Goal: Transaction & Acquisition: Download file/media

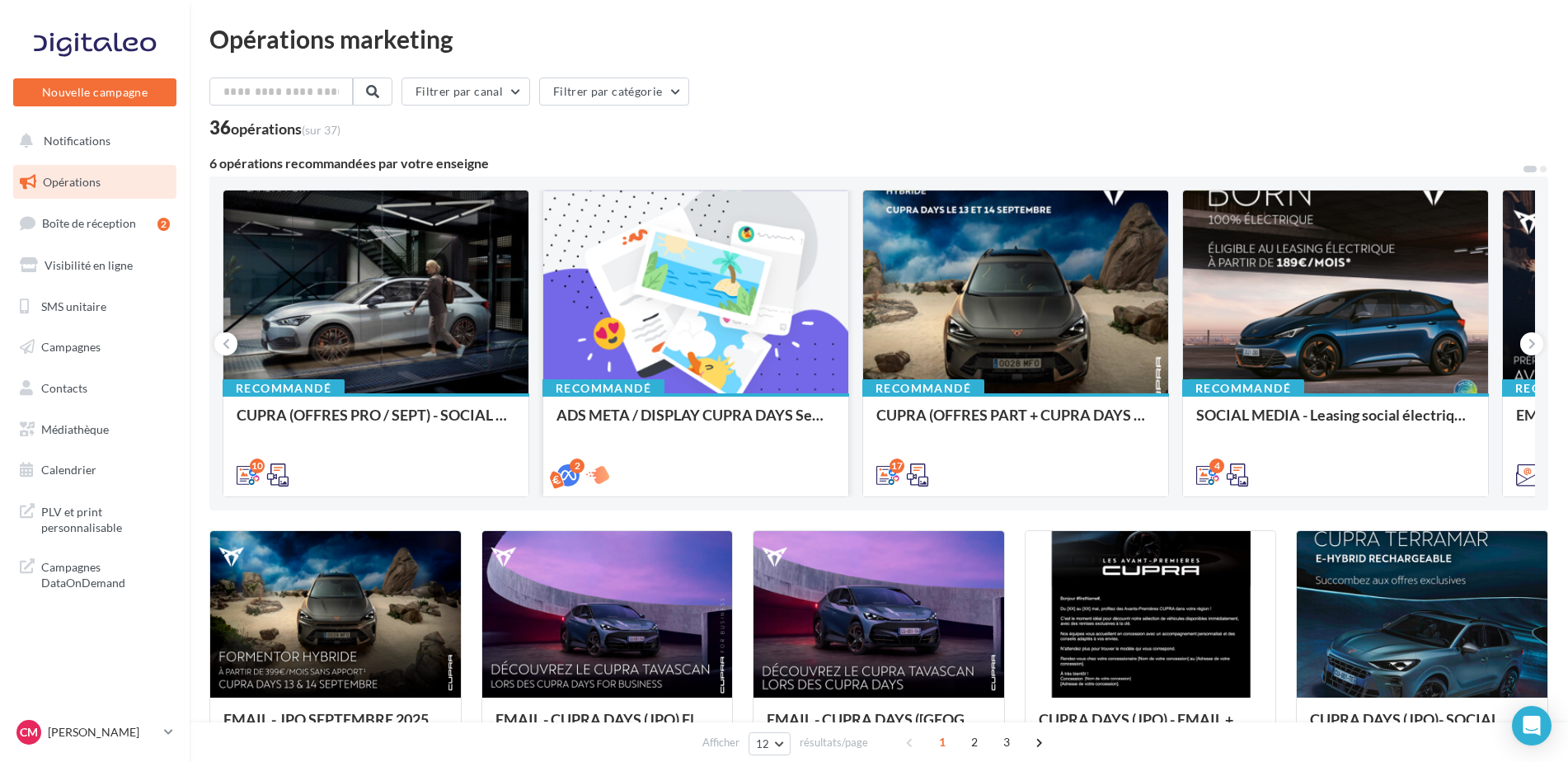
click at [750, 269] on div at bounding box center [695, 292] width 305 height 204
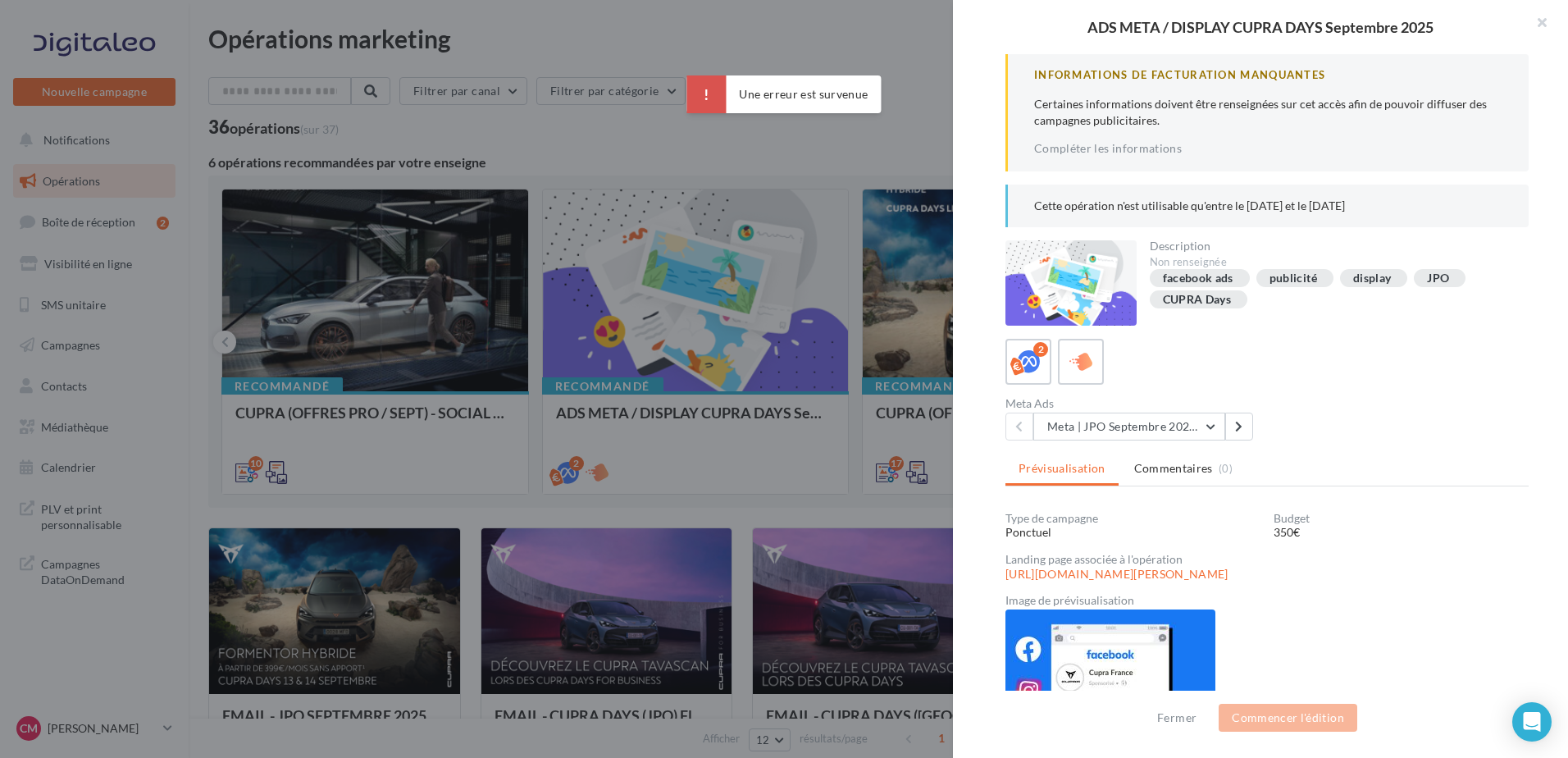
click at [1298, 219] on div "Cette opération n'est utilisable qu'entre le 18/08/2025 et le 13/09/2025" at bounding box center [1267, 206] width 523 height 42
click at [526, 215] on div at bounding box center [784, 379] width 1568 height 758
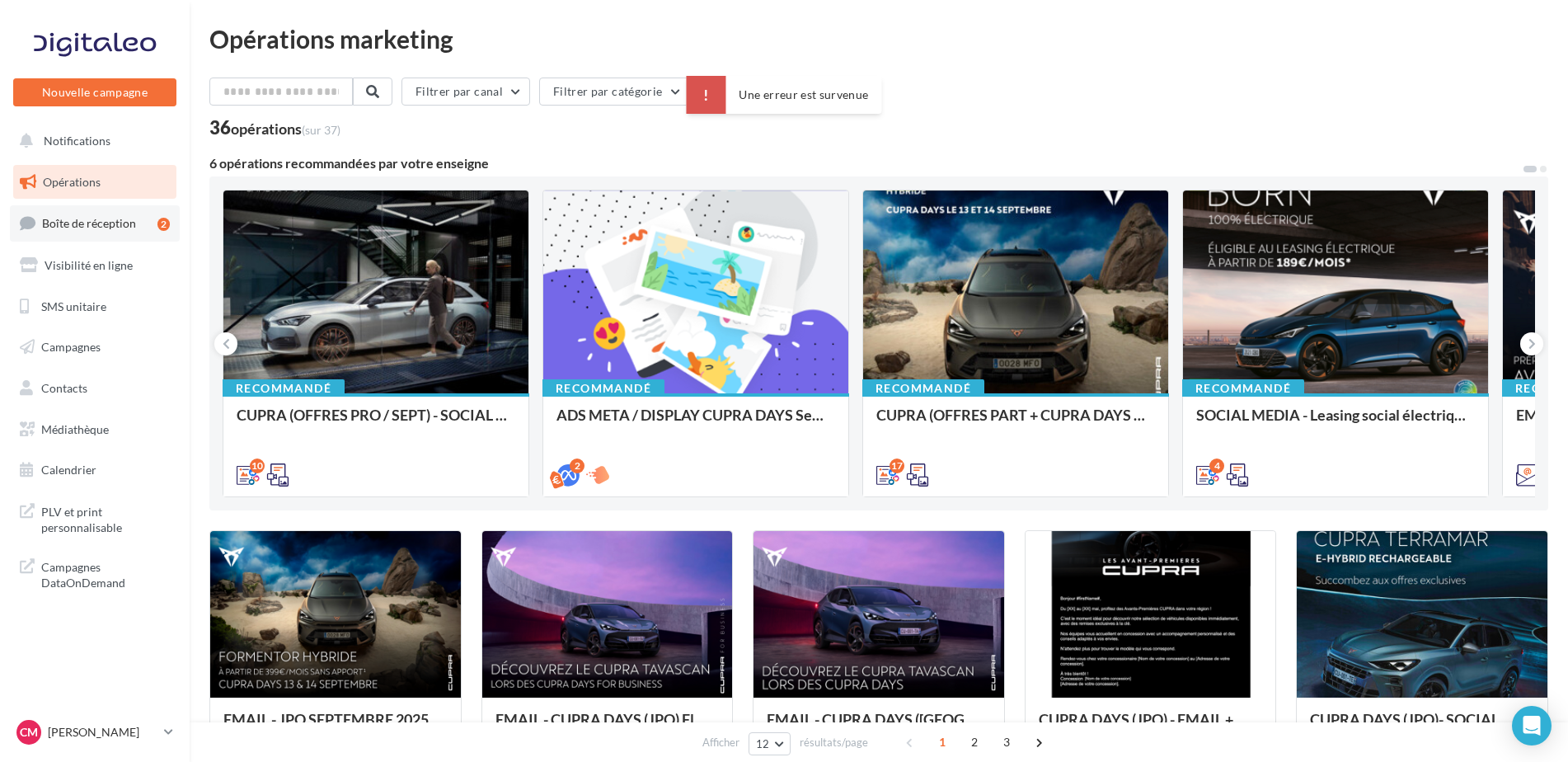
click at [77, 213] on link "Boîte de réception 2" at bounding box center [94, 223] width 169 height 36
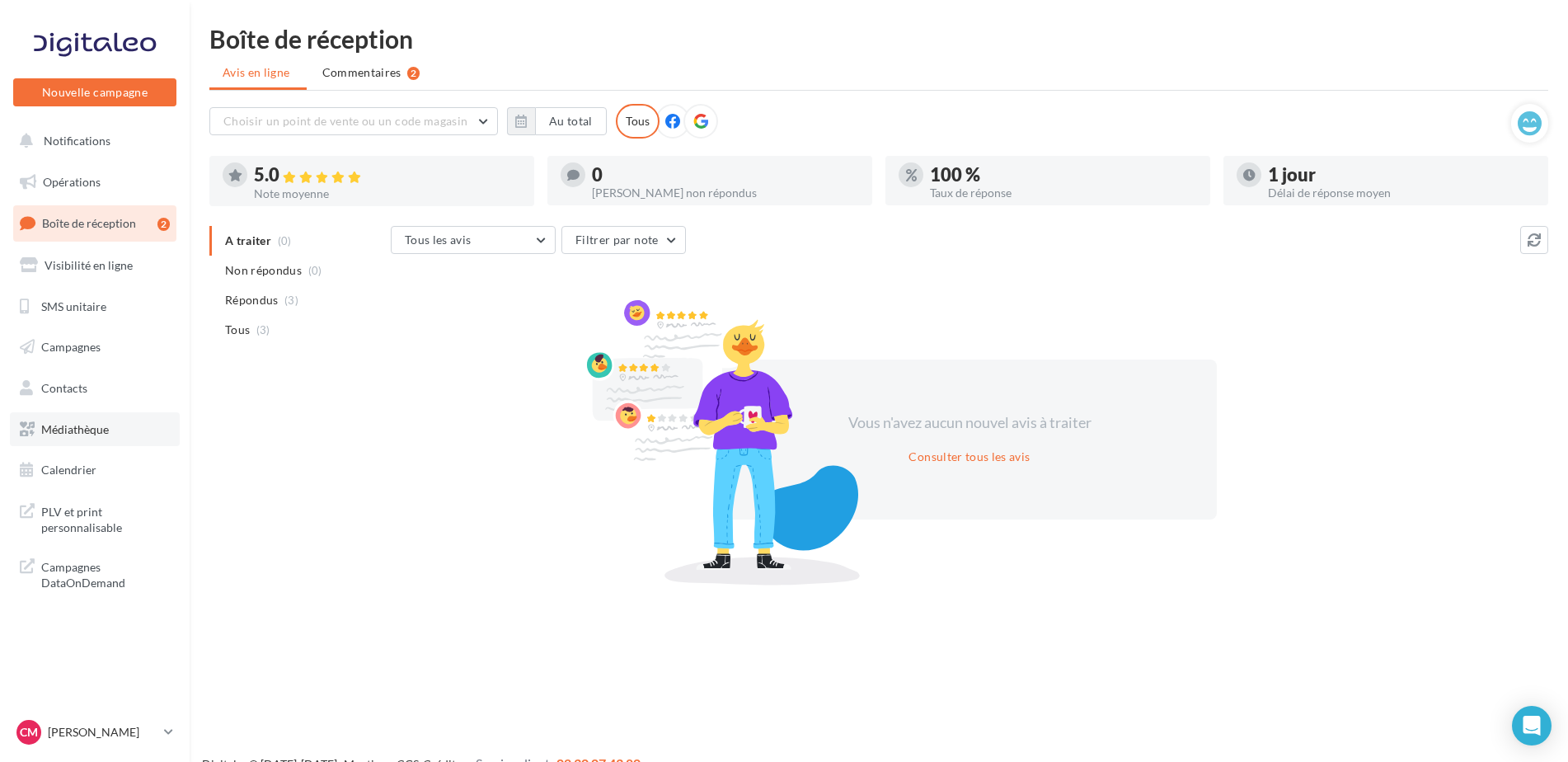
click at [80, 415] on link "Médiathèque" at bounding box center [94, 430] width 169 height 35
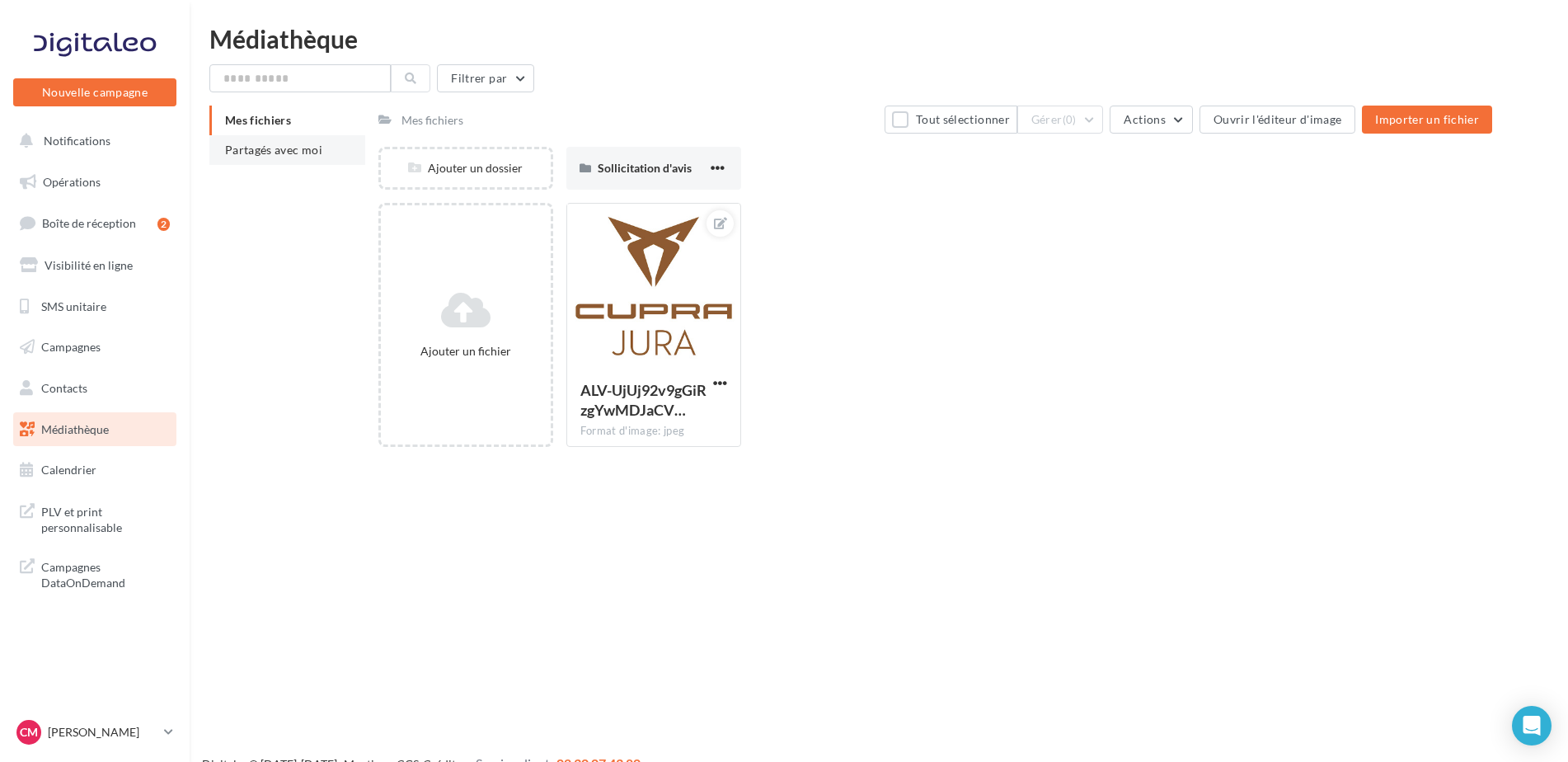
click at [320, 155] on li "Partagés avec moi" at bounding box center [286, 150] width 156 height 30
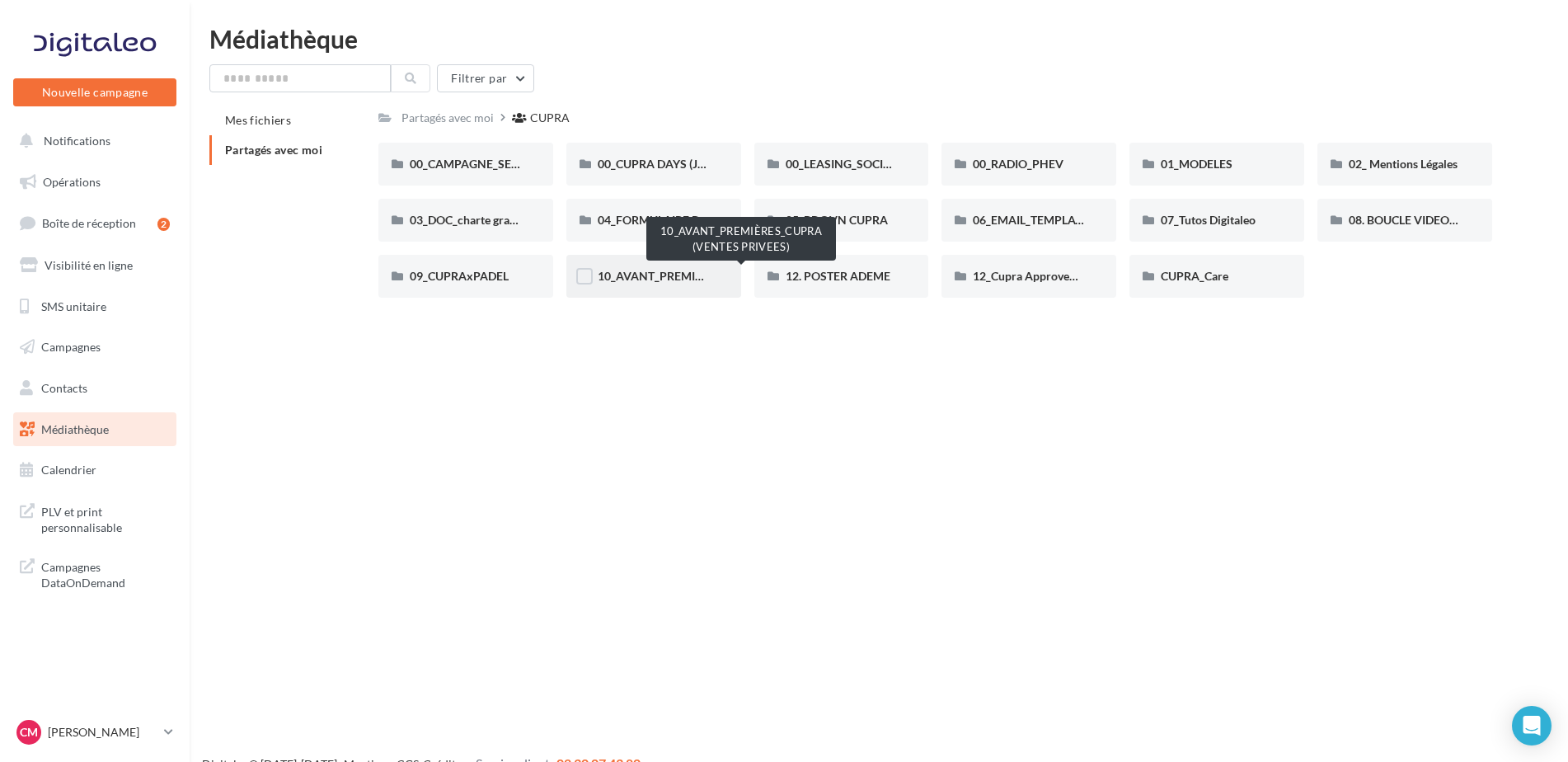
click at [699, 275] on span "10_AVANT_PREMIÈRES_CUPRA (VENTES PRIVEES)" at bounding box center [732, 276] width 269 height 14
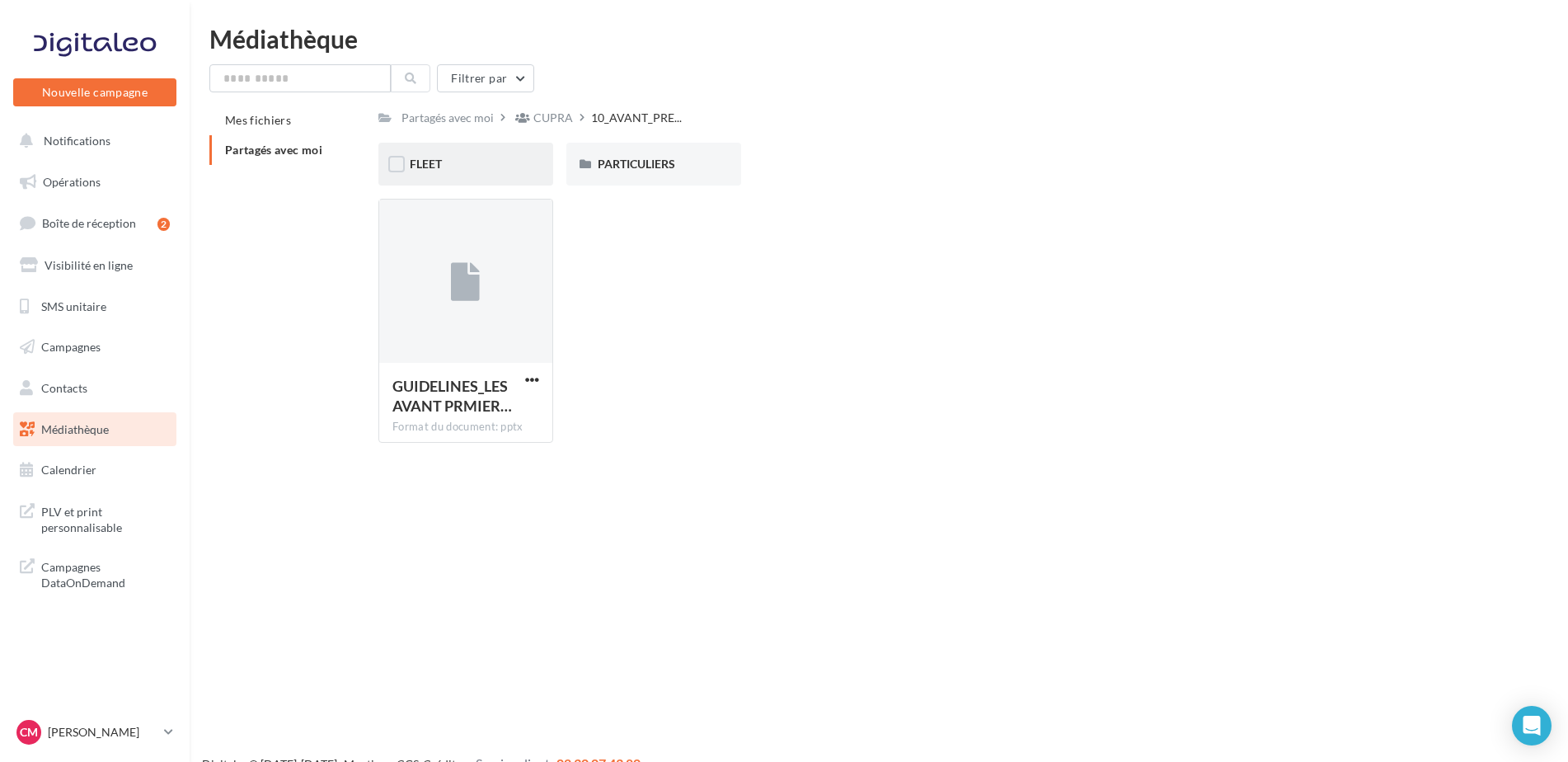
click at [431, 159] on span "FLEET" at bounding box center [425, 164] width 32 height 14
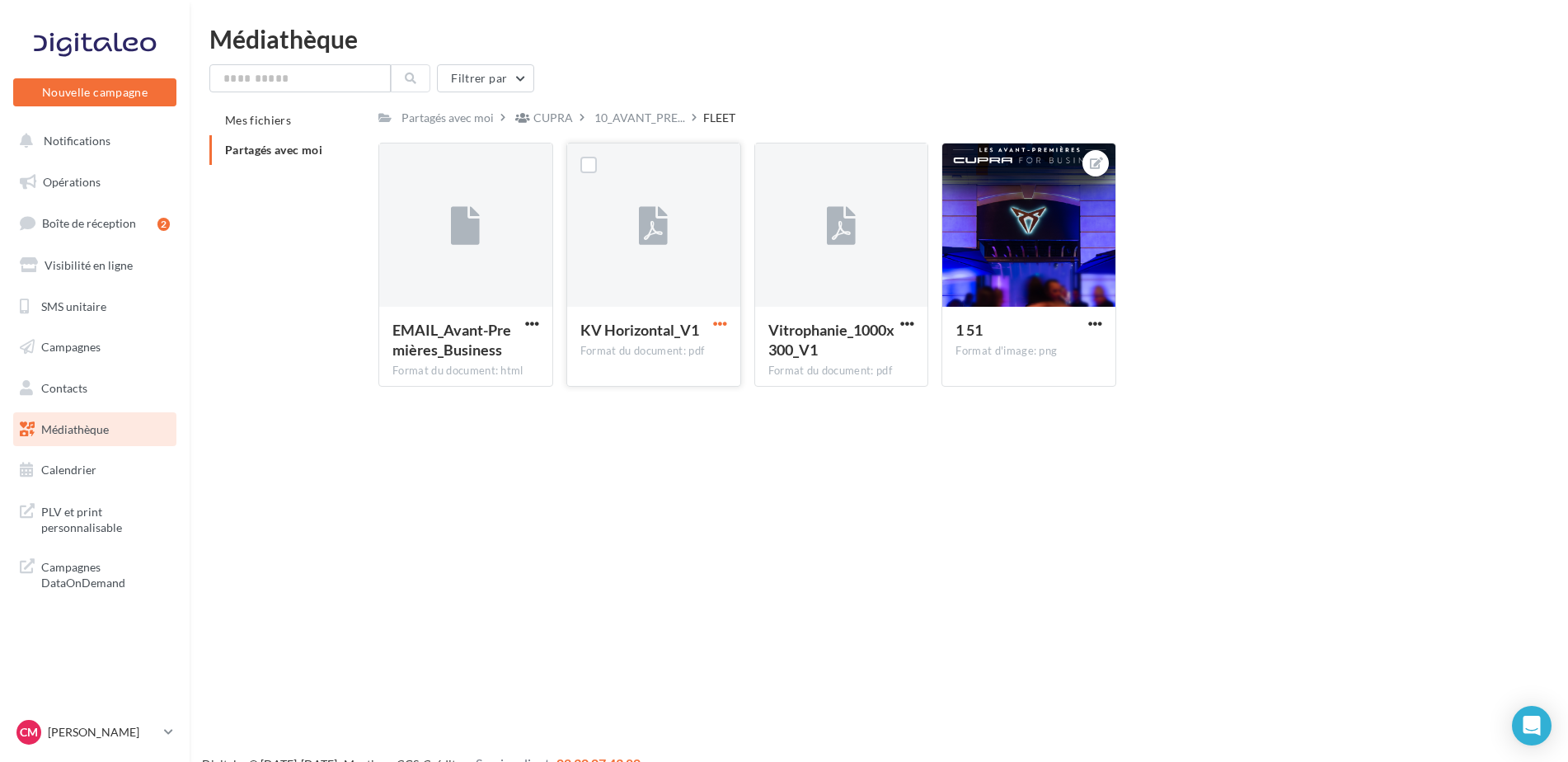
click at [724, 327] on span "button" at bounding box center [720, 323] width 14 height 14
click at [656, 357] on button "Télécharger" at bounding box center [648, 356] width 165 height 43
click at [653, 112] on div "Le téléchargement va bientôt commencer" at bounding box center [783, 94] width 287 height 38
click at [641, 120] on div "Le téléchargement va bientôt commencer" at bounding box center [783, 98] width 287 height 45
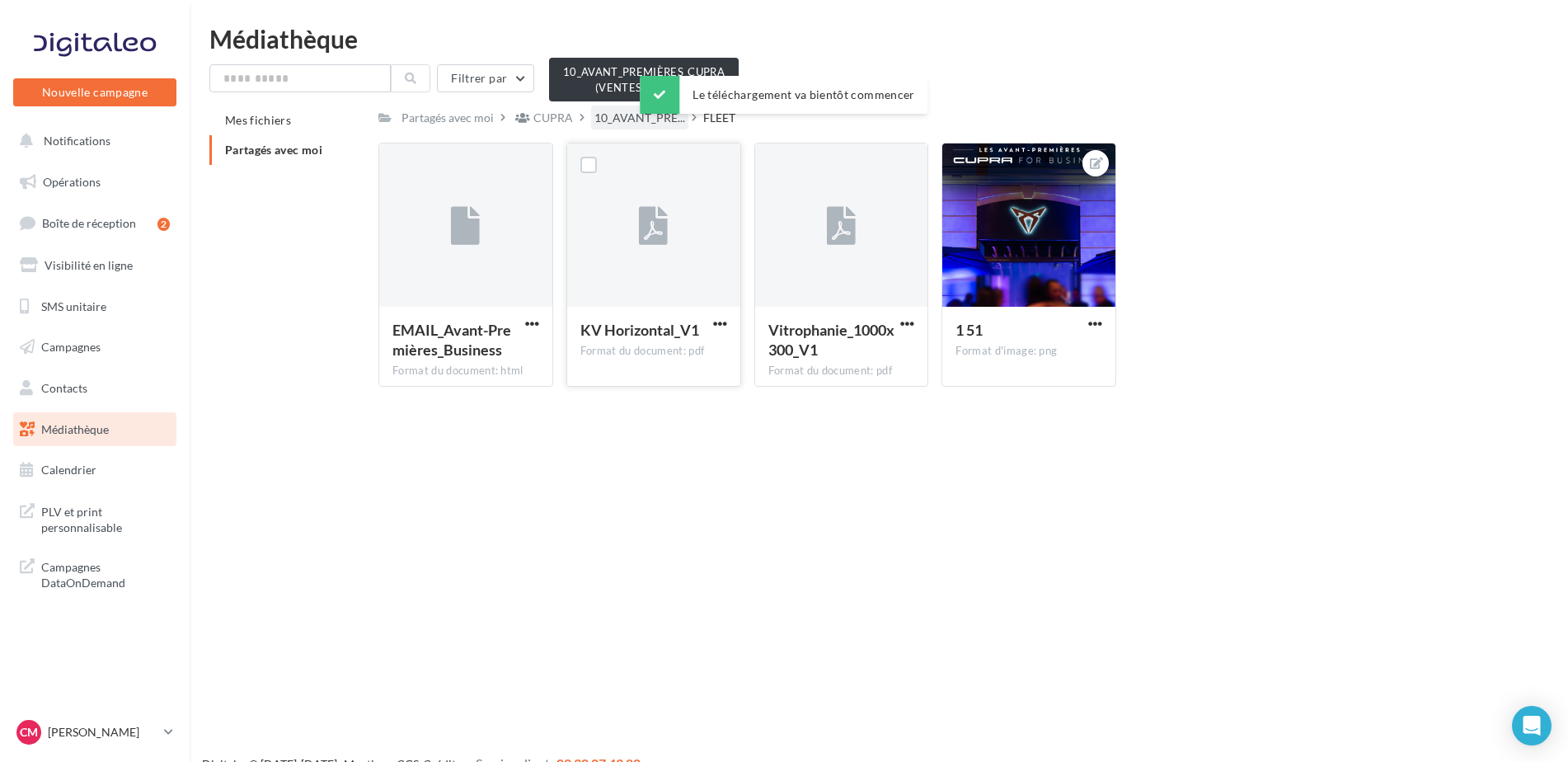
click at [638, 114] on span "10_AVANT_PRE..." at bounding box center [640, 117] width 91 height 16
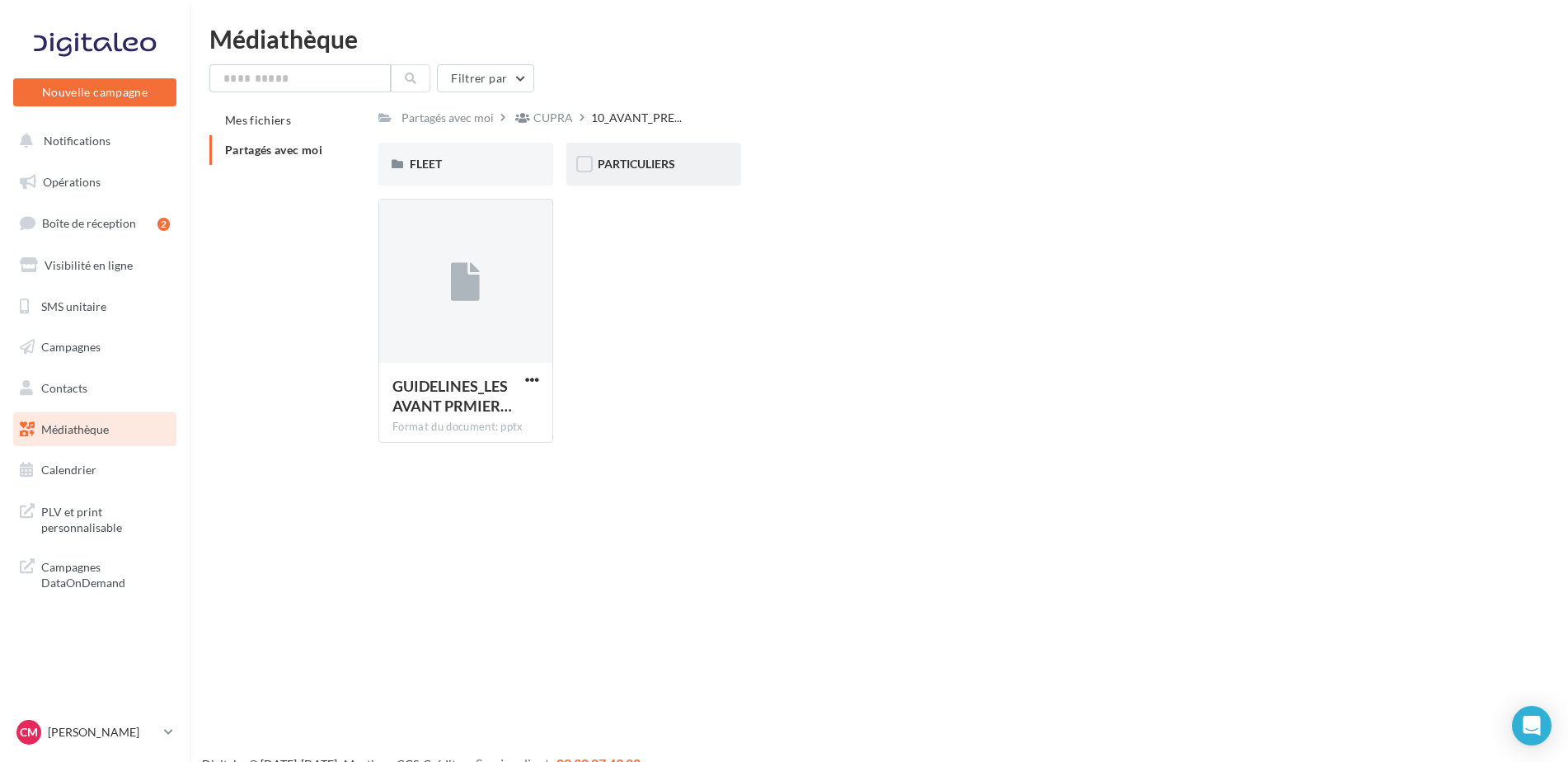
click at [675, 159] on span "PARTICULIERS" at bounding box center [636, 164] width 77 height 14
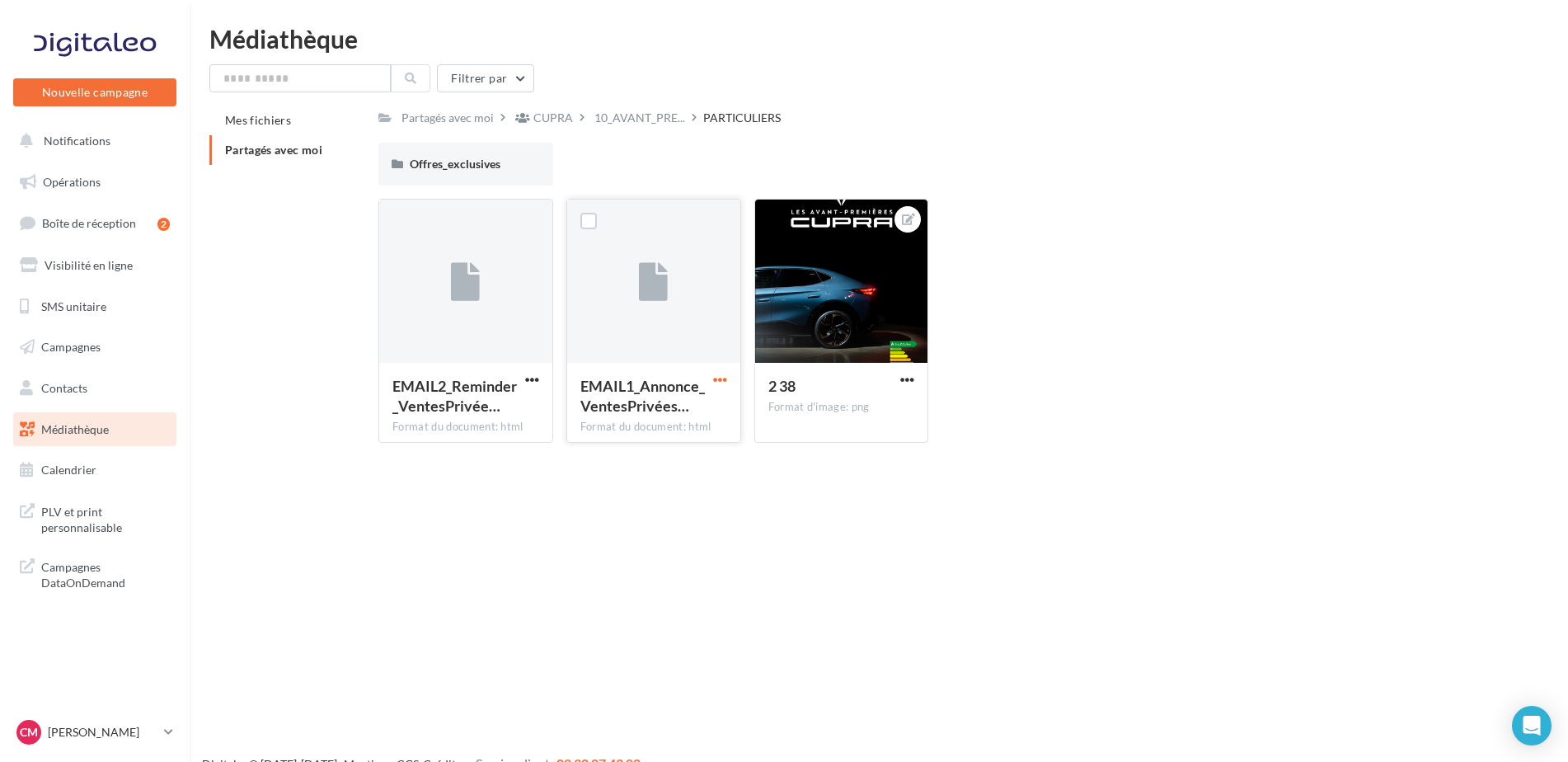
click at [721, 374] on span "button" at bounding box center [720, 380] width 14 height 14
click at [670, 417] on button "Télécharger" at bounding box center [648, 412] width 165 height 43
click at [58, 735] on p "[PERSON_NAME]" at bounding box center [102, 732] width 109 height 16
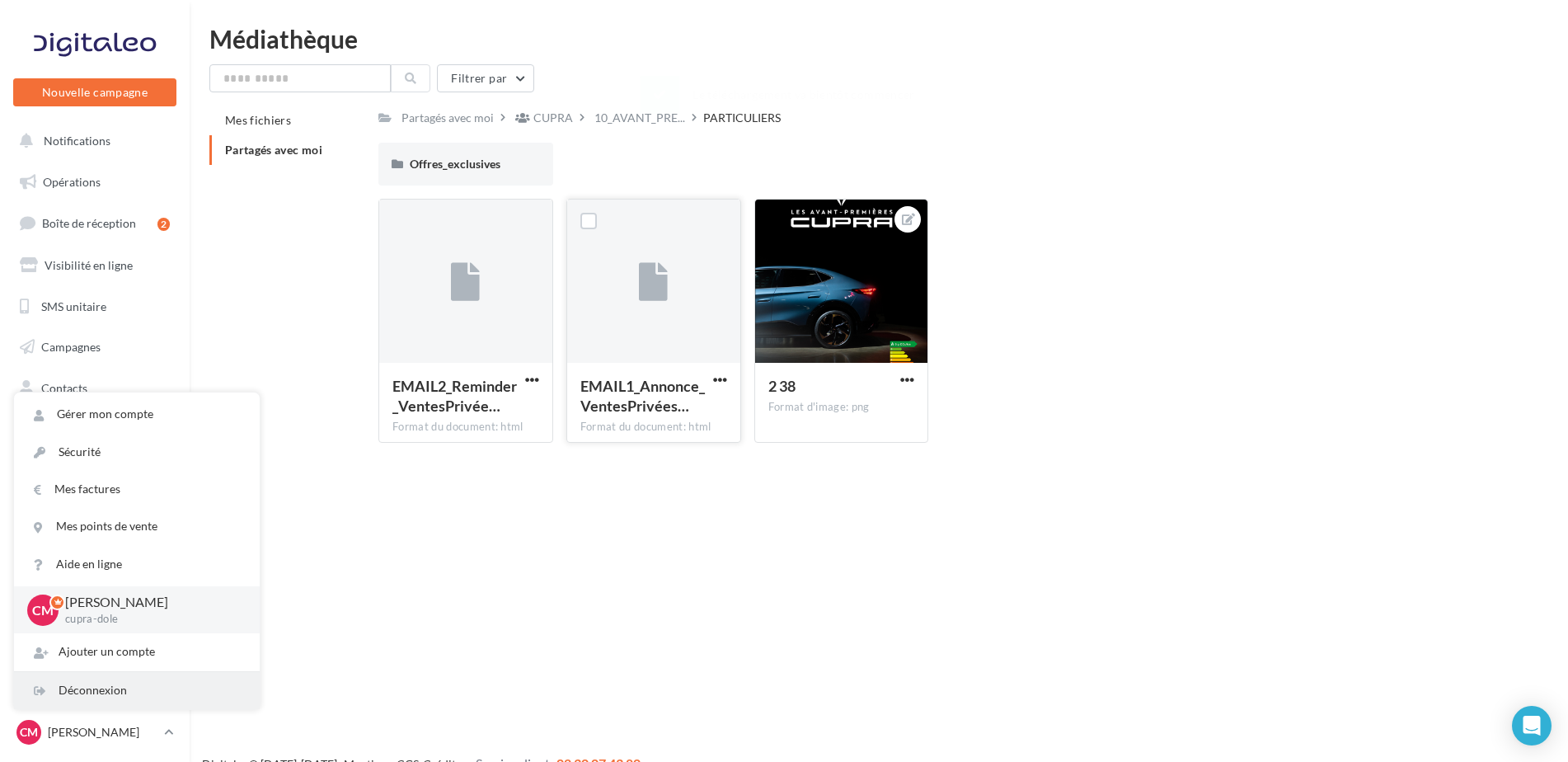
click at [131, 680] on div "Déconnexion" at bounding box center [136, 690] width 246 height 37
